Goal: Information Seeking & Learning: Learn about a topic

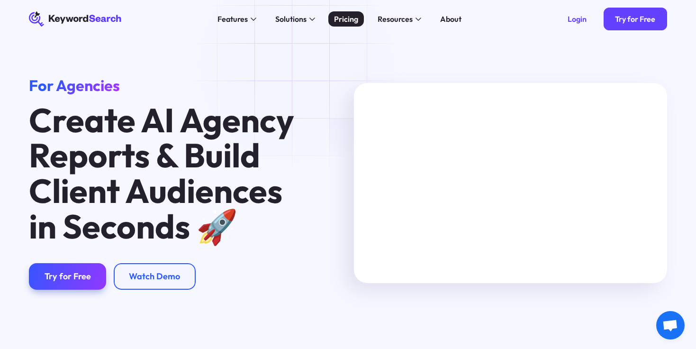
click at [345, 20] on div "Pricing" at bounding box center [346, 18] width 24 height 11
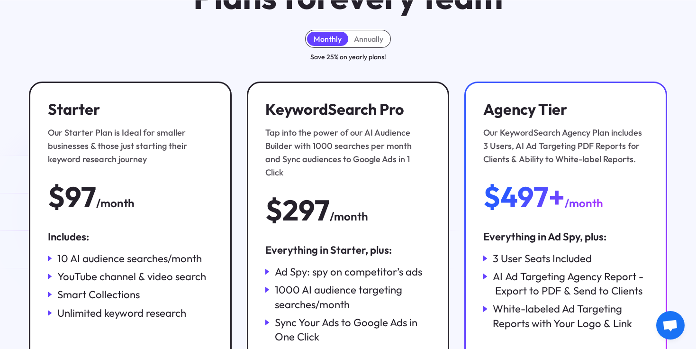
scroll to position [99, 0]
